Goal: Information Seeking & Learning: Learn about a topic

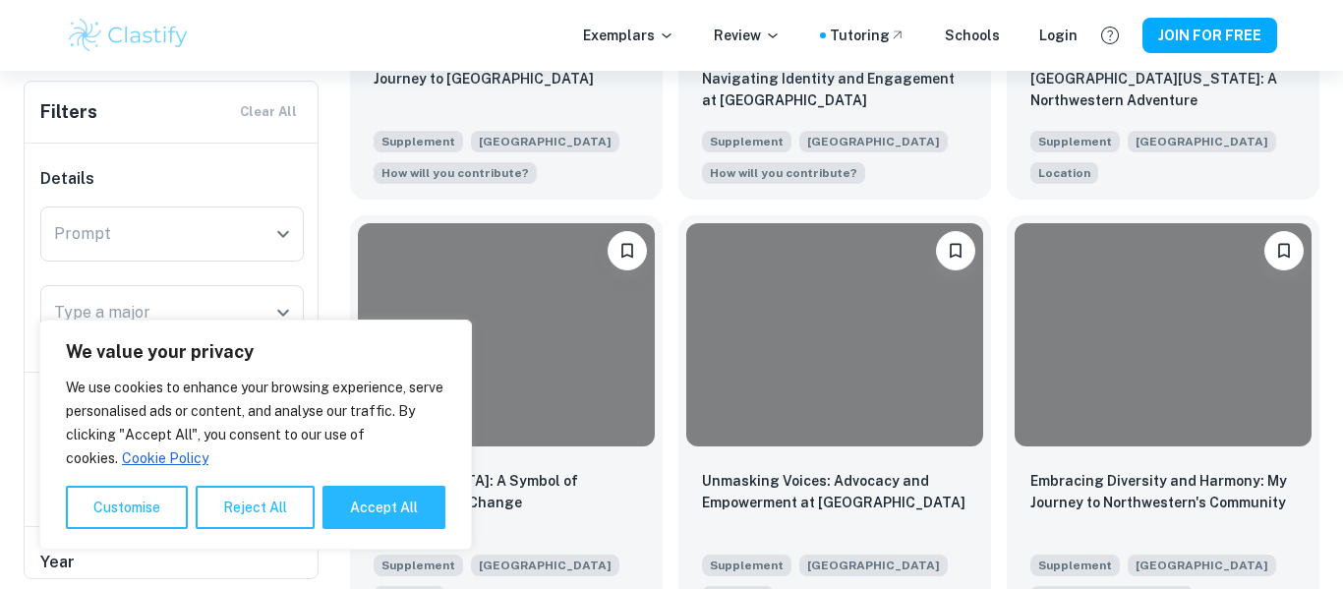
scroll to position [1573, 0]
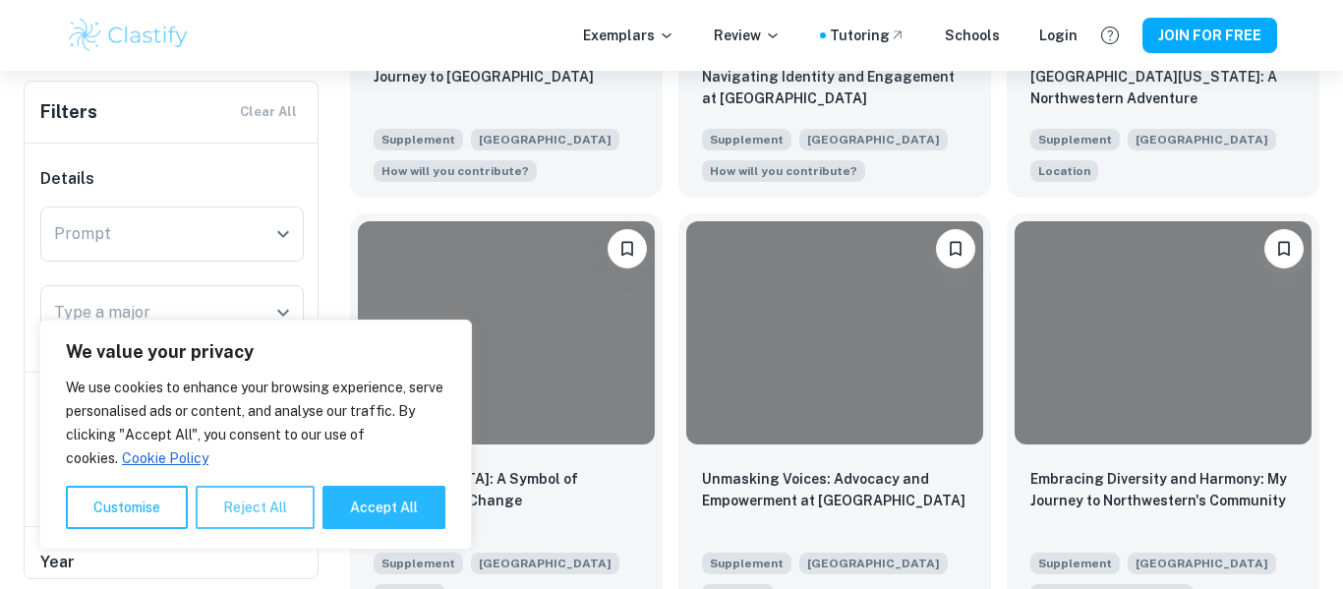
click at [260, 519] on button "Reject All" at bounding box center [255, 507] width 119 height 43
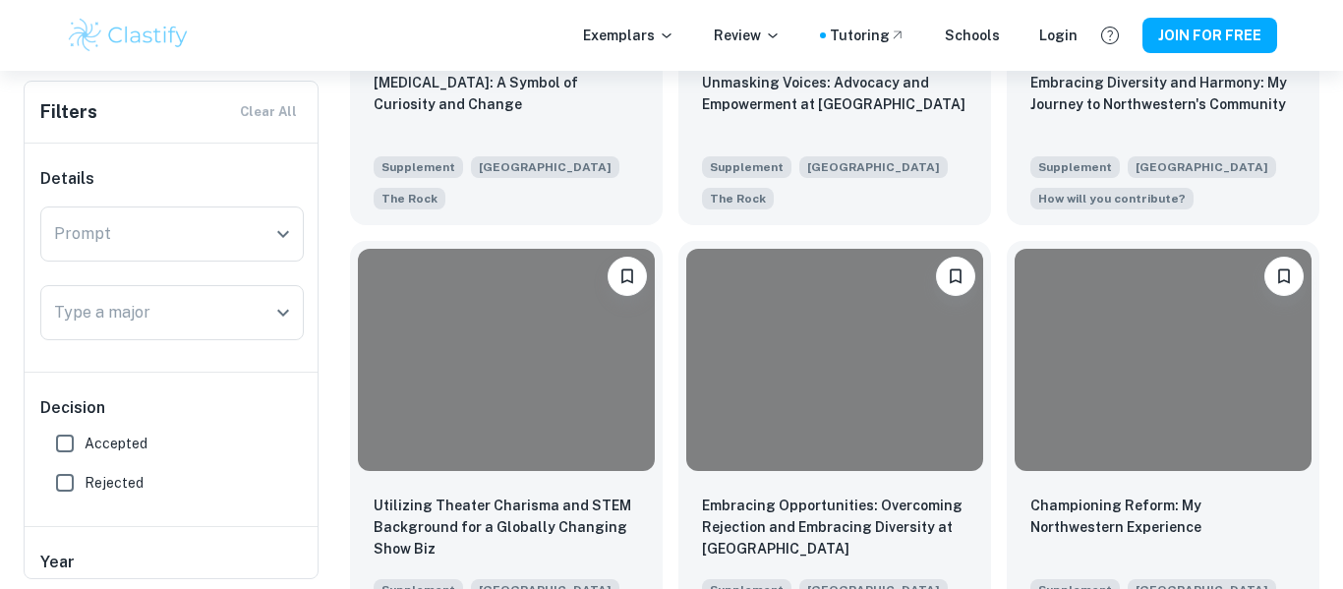
scroll to position [1940, 0]
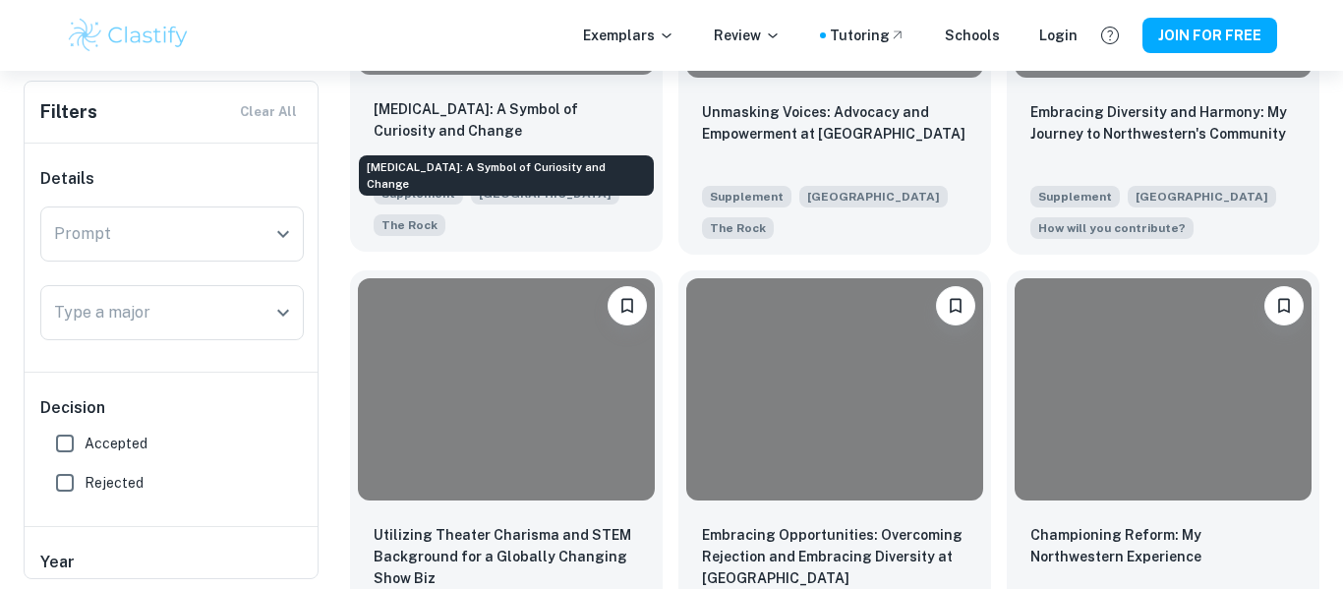
click at [530, 138] on p "[MEDICAL_DATA]: A Symbol of Curiosity and Change" at bounding box center [506, 119] width 265 height 43
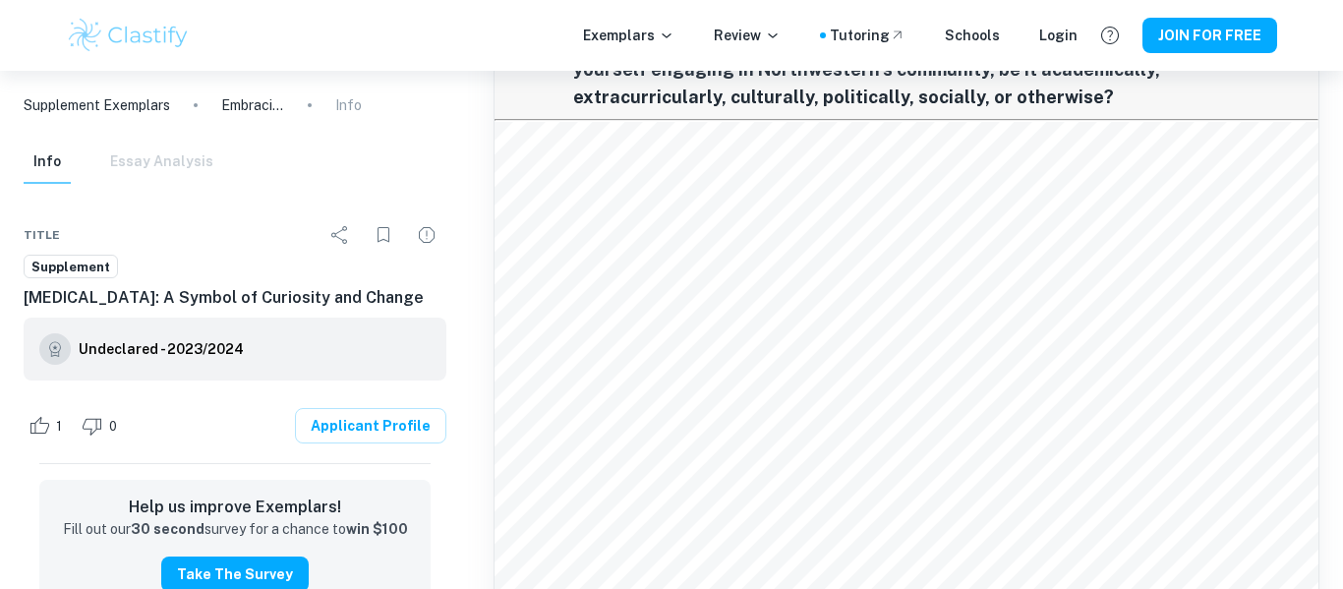
scroll to position [31, 0]
